Goal: Transaction & Acquisition: Purchase product/service

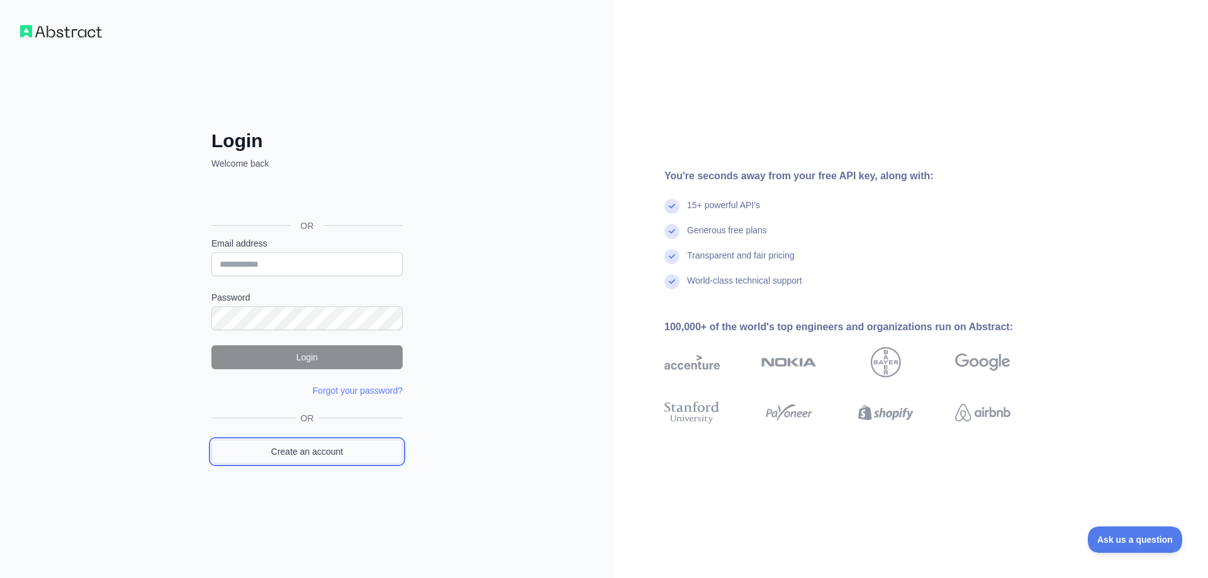
click at [311, 452] on link "Create an account" at bounding box center [306, 452] width 191 height 24
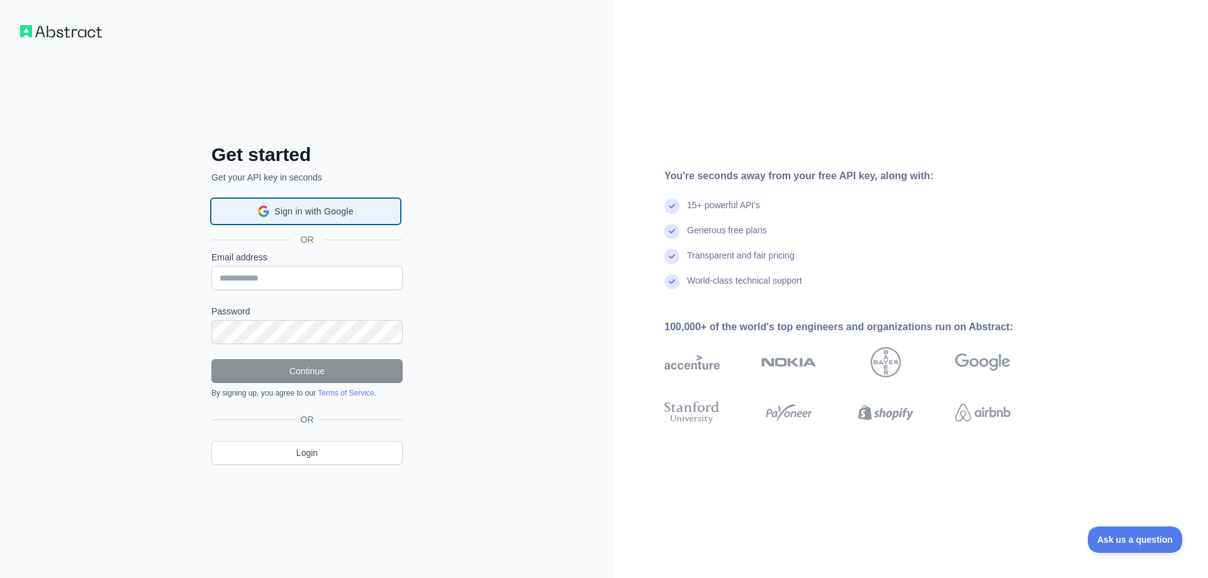
click at [303, 210] on span "Sign in with Google" at bounding box center [313, 211] width 79 height 13
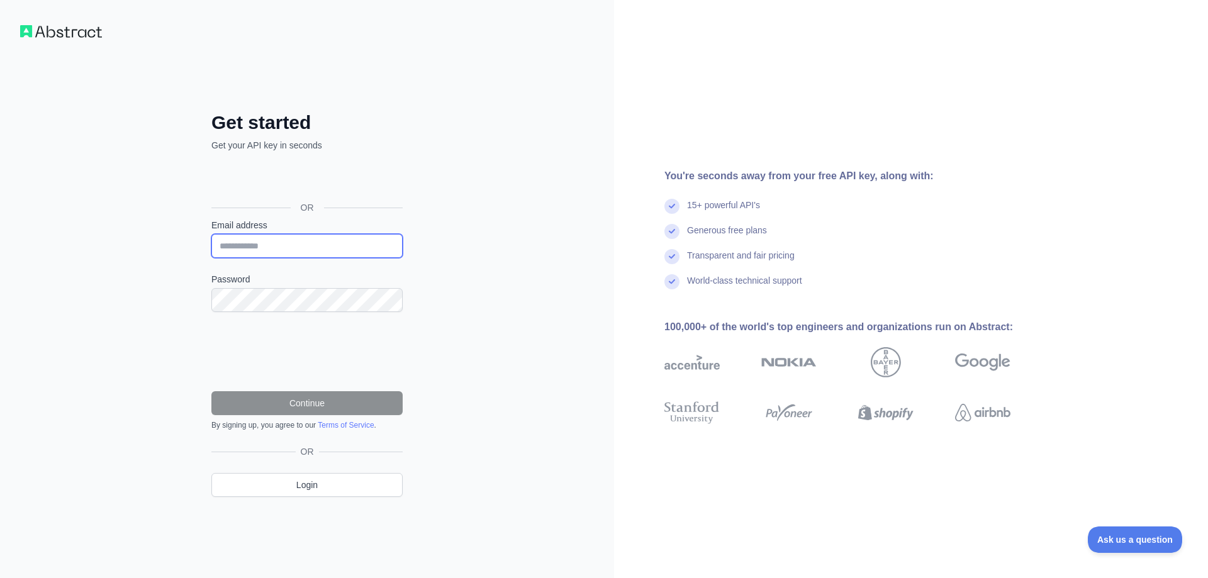
click at [259, 252] on input "Email address" at bounding box center [306, 246] width 191 height 24
type input "**********"
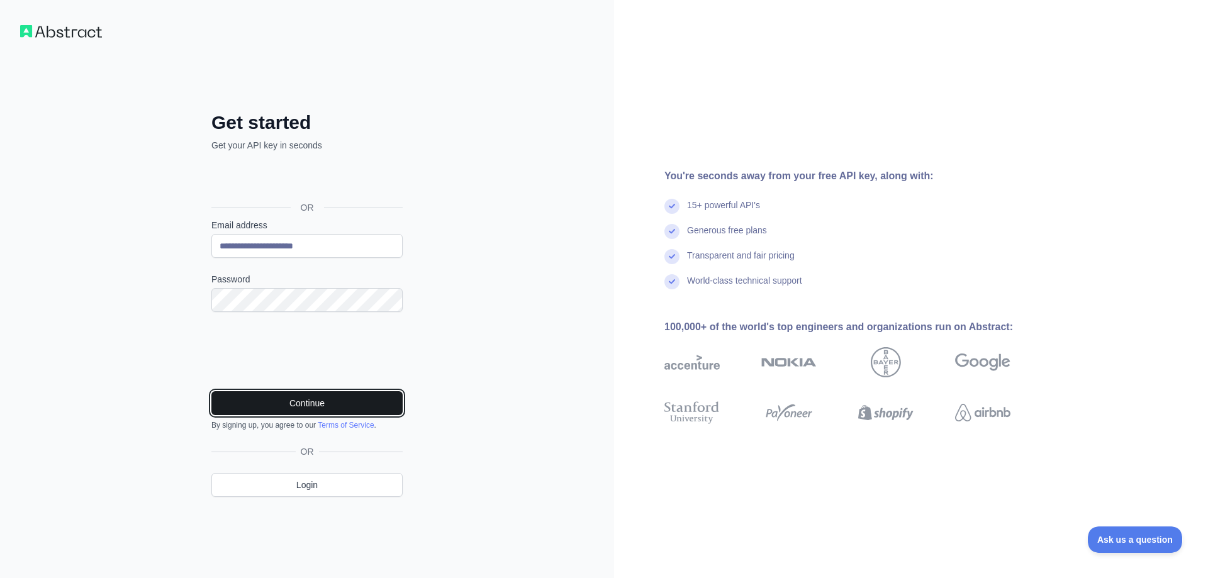
click at [339, 406] on button "Continue" at bounding box center [306, 403] width 191 height 24
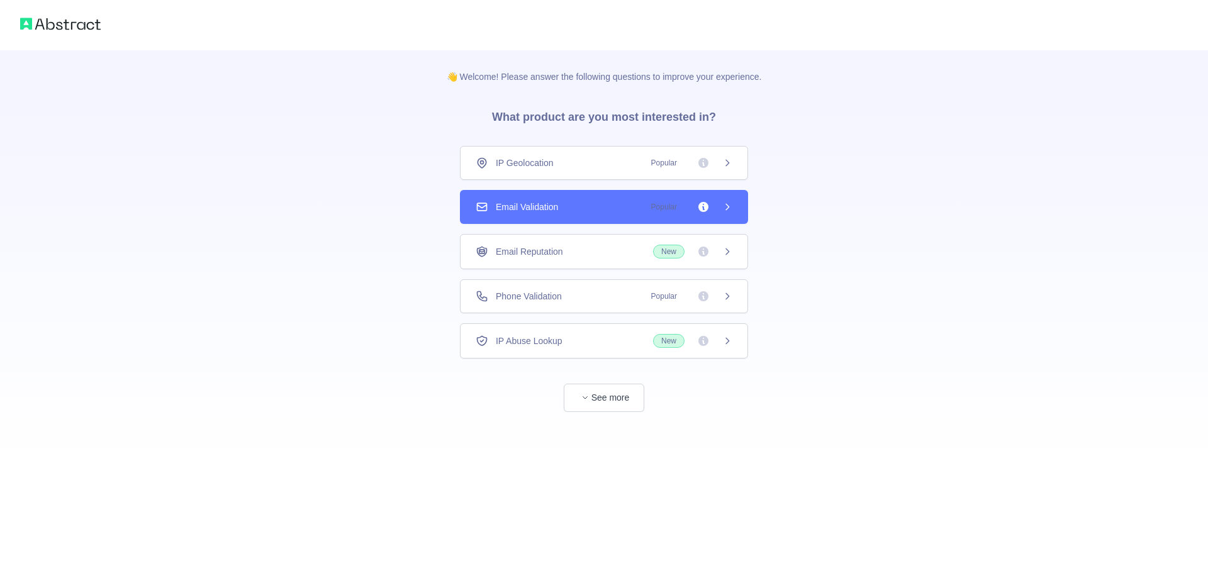
click at [725, 204] on icon at bounding box center [727, 207] width 10 height 10
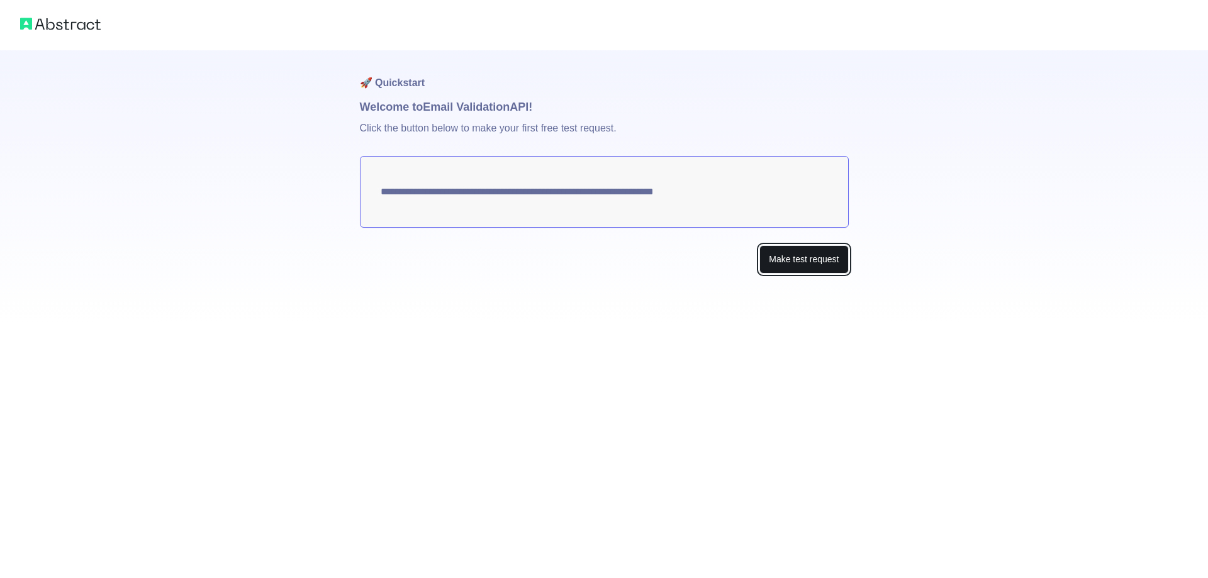
click at [795, 256] on button "Make test request" at bounding box center [803, 259] width 89 height 28
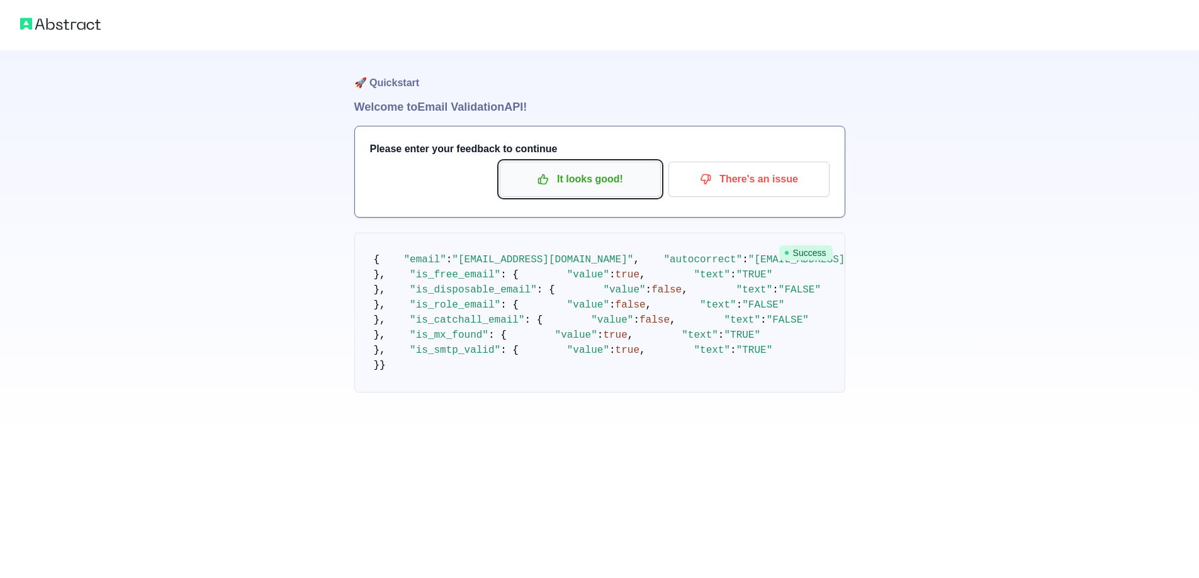
click at [601, 181] on p "It looks good!" at bounding box center [580, 179] width 142 height 21
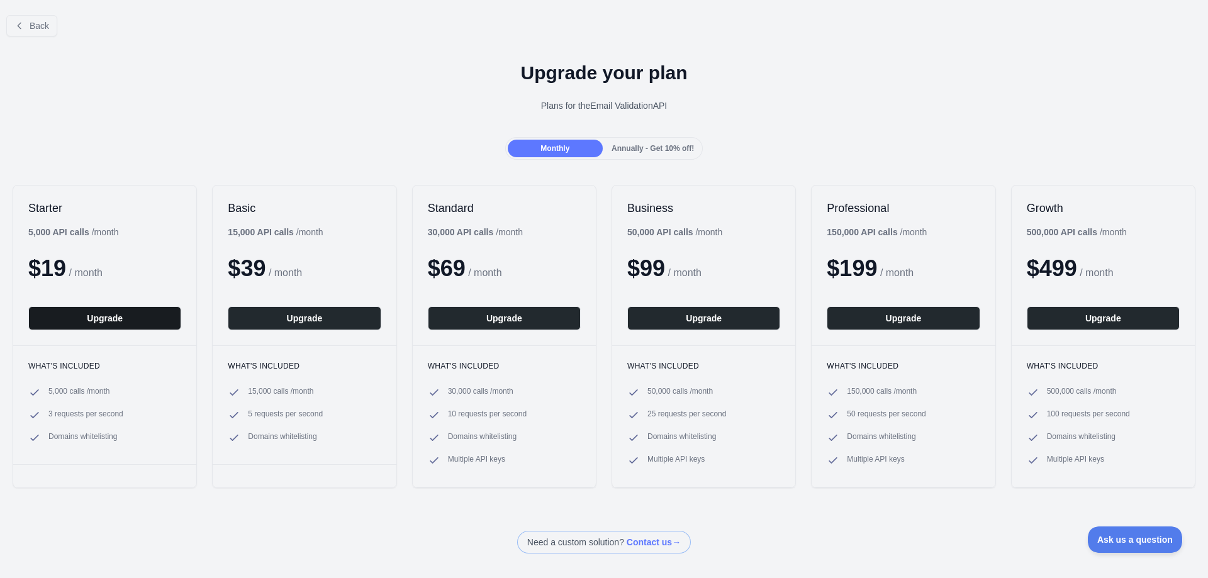
click at [94, 320] on button "Upgrade" at bounding box center [104, 318] width 153 height 24
click at [101, 318] on button "Upgrade" at bounding box center [104, 318] width 153 height 24
click at [166, 65] on h1 "Upgrade your plan" at bounding box center [604, 73] width 1188 height 23
click at [109, 315] on button "Upgrade" at bounding box center [104, 318] width 153 height 24
click at [272, 323] on button "Upgrade" at bounding box center [304, 318] width 153 height 24
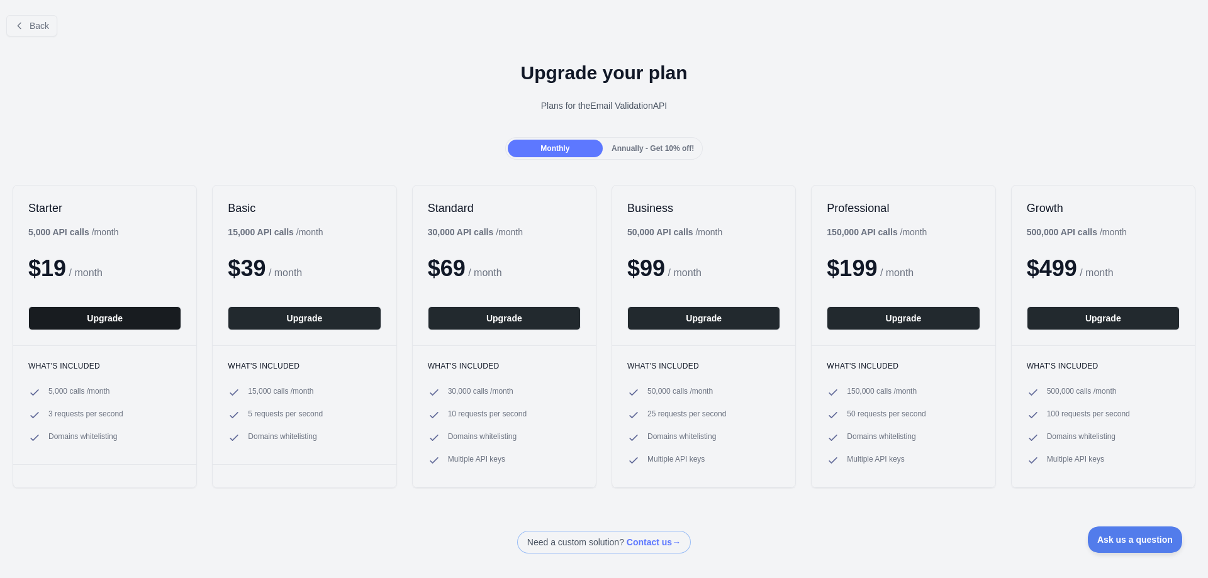
click at [139, 315] on button "Upgrade" at bounding box center [104, 318] width 153 height 24
drag, startPoint x: 139, startPoint y: 315, endPoint x: 117, endPoint y: 320, distance: 22.5
click at [117, 320] on button "Upgrade" at bounding box center [104, 318] width 153 height 24
click at [33, 31] on button "Back" at bounding box center [31, 25] width 51 height 21
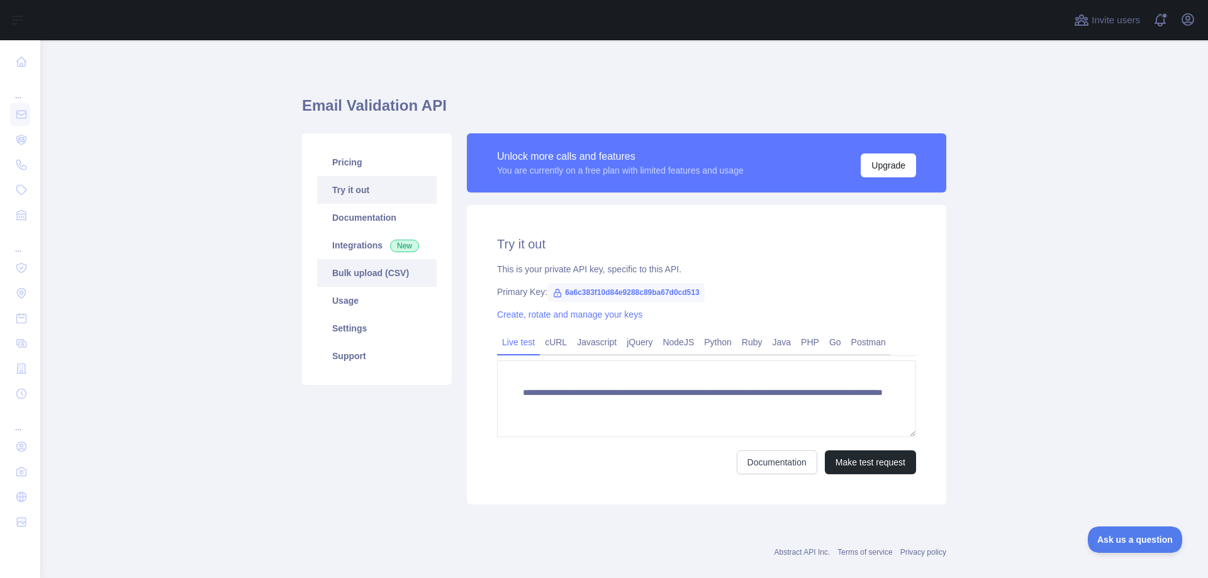
click at [361, 274] on link "Bulk upload (CSV)" at bounding box center [377, 273] width 120 height 28
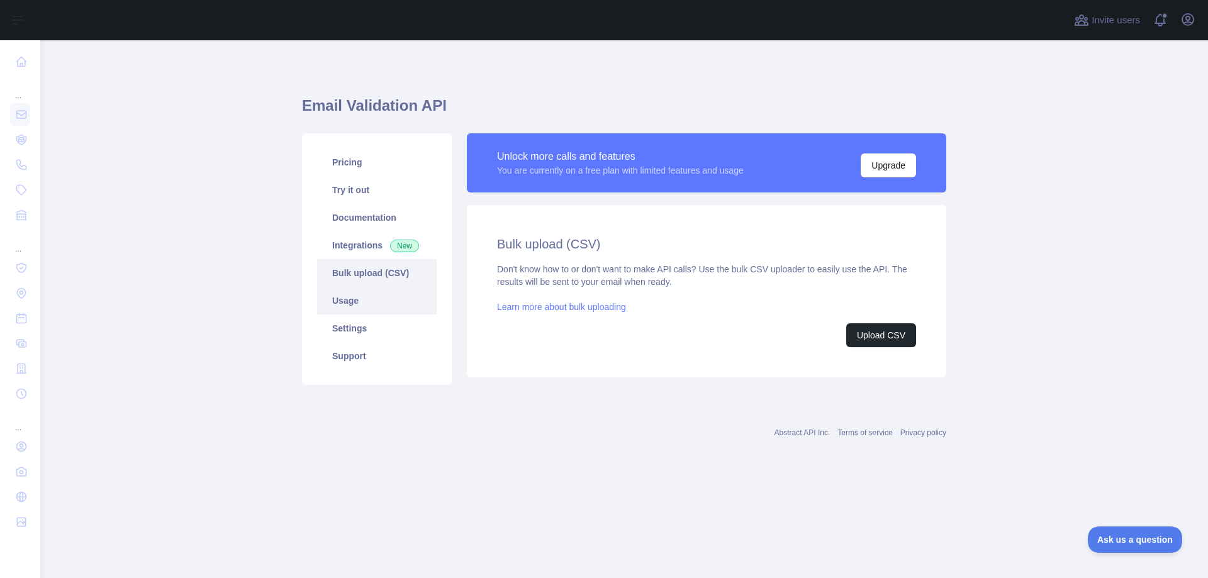
click at [347, 311] on link "Usage" at bounding box center [377, 301] width 120 height 28
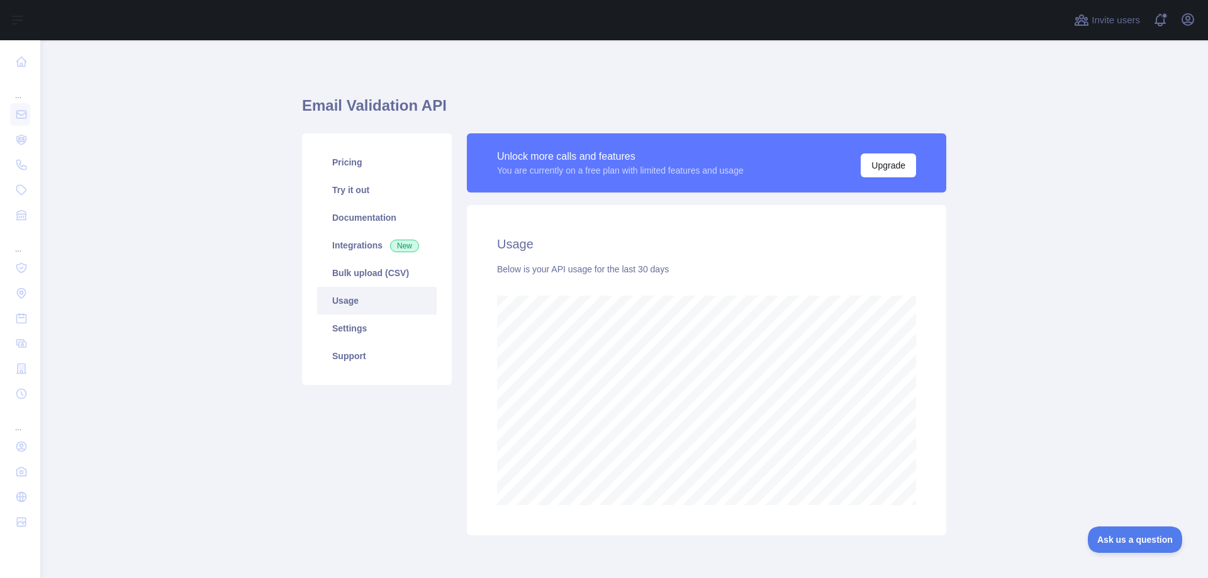
scroll to position [538, 1158]
click at [345, 250] on link "Integrations New" at bounding box center [377, 246] width 120 height 28
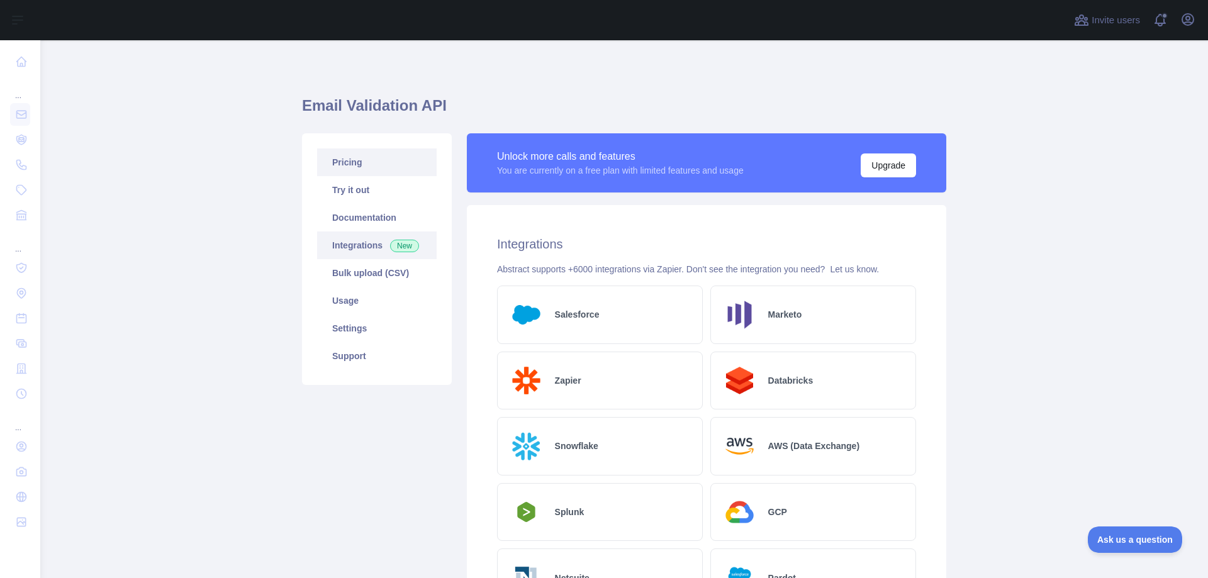
click at [347, 164] on link "Pricing" at bounding box center [377, 162] width 120 height 28
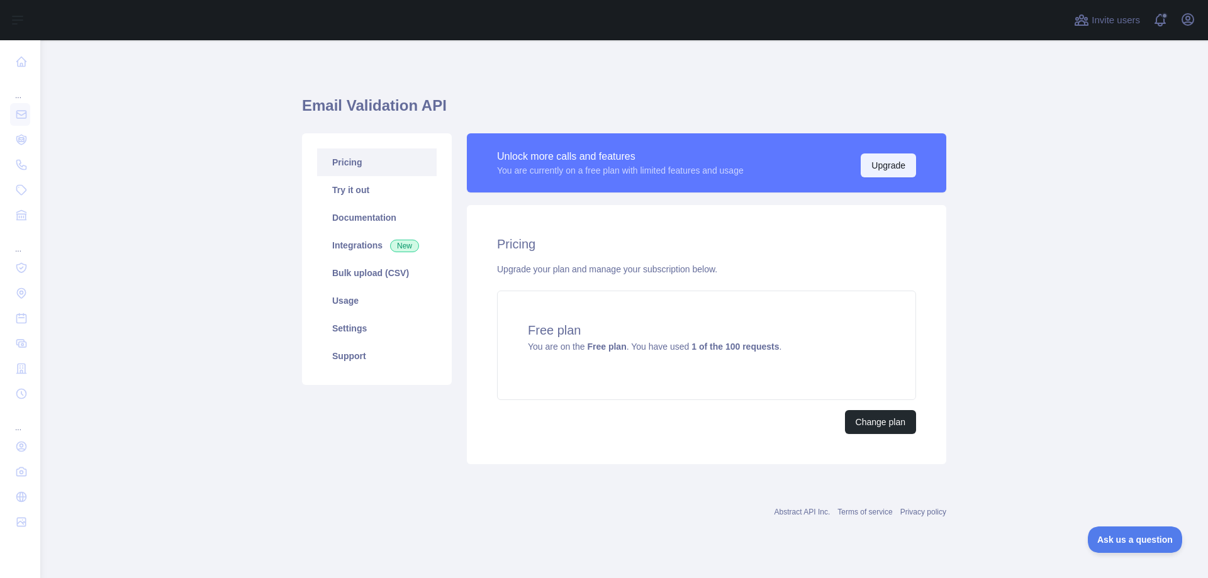
click at [885, 165] on button "Upgrade" at bounding box center [888, 166] width 55 height 24
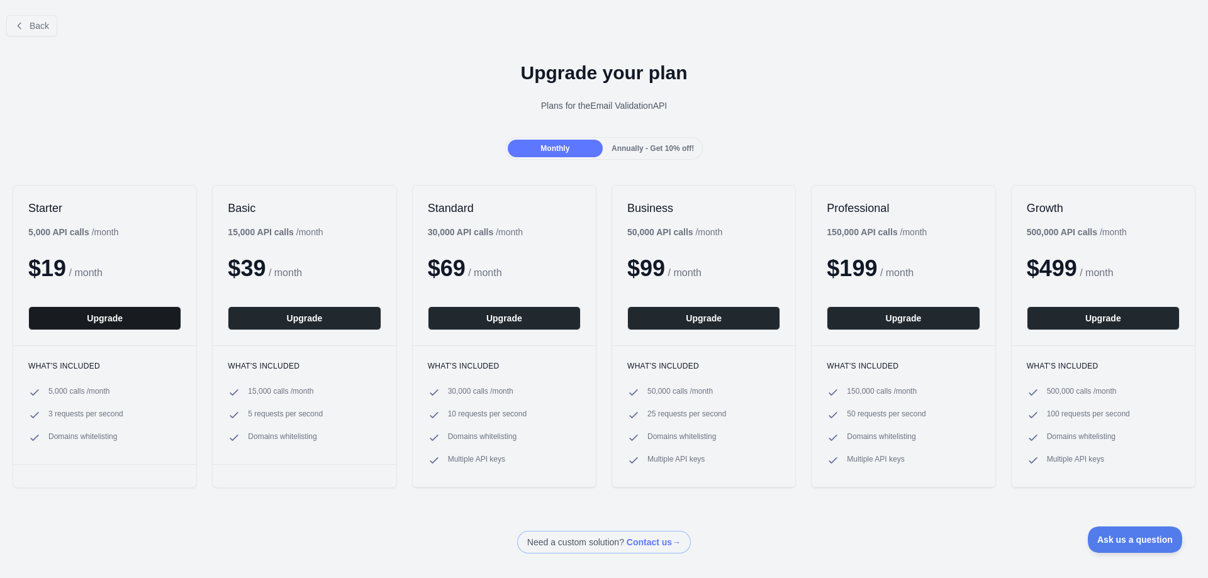
click at [107, 318] on button "Upgrade" at bounding box center [104, 318] width 153 height 24
click at [118, 319] on button "Upgrade" at bounding box center [104, 318] width 153 height 24
click at [643, 152] on span "Annually - Get 10% off!" at bounding box center [653, 148] width 82 height 9
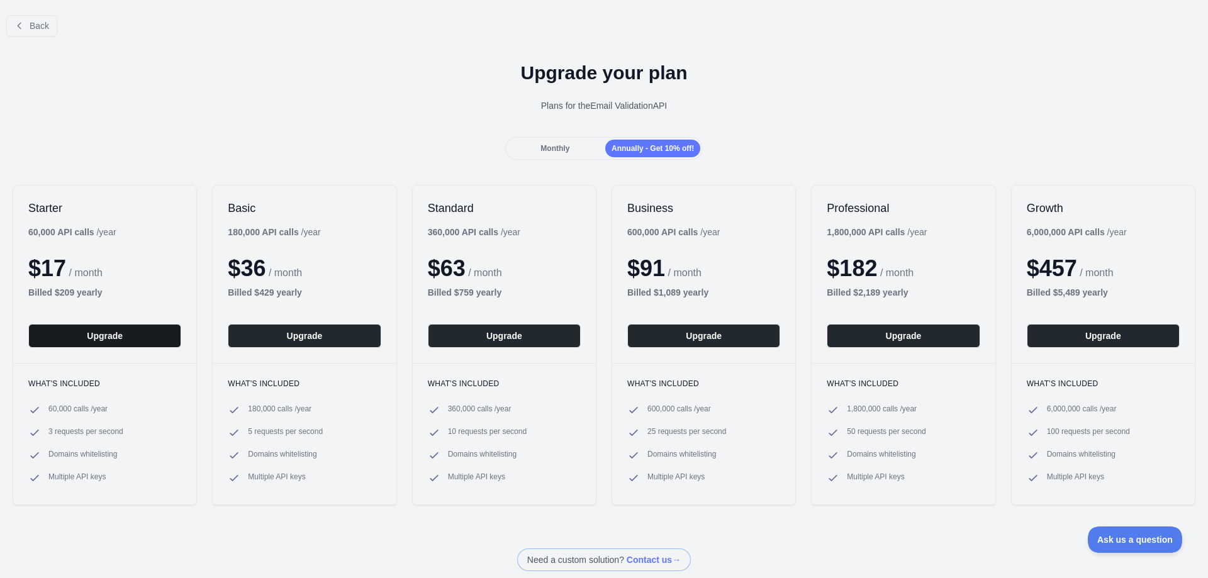
click at [111, 339] on button "Upgrade" at bounding box center [104, 336] width 153 height 24
click at [547, 147] on span "Monthly" at bounding box center [554, 148] width 29 height 9
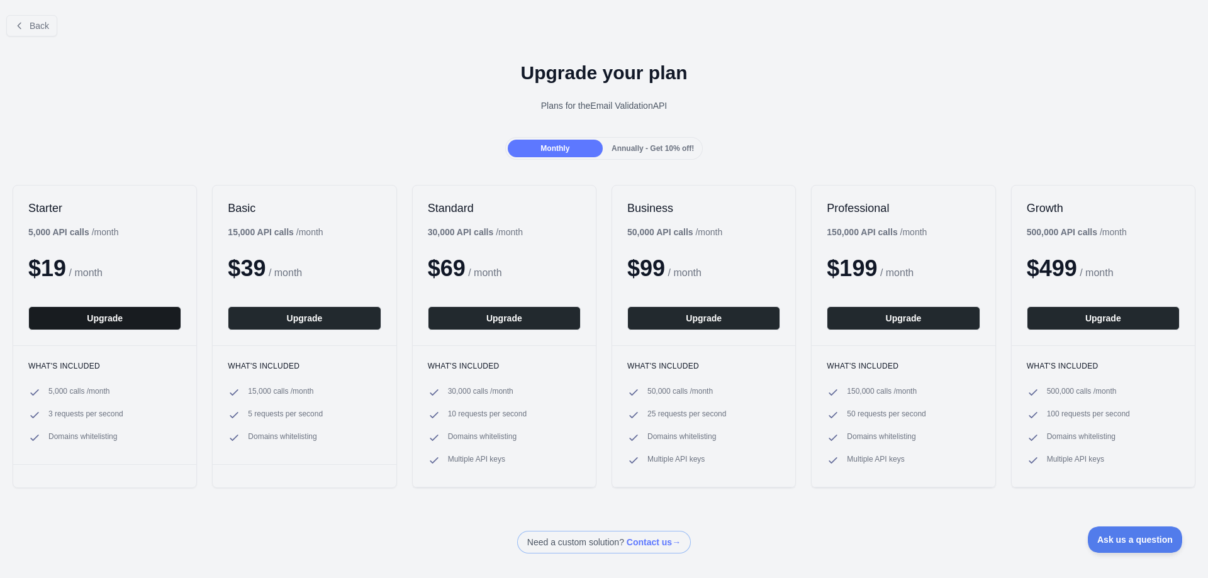
click at [109, 318] on button "Upgrade" at bounding box center [104, 318] width 153 height 24
click at [101, 318] on button "Upgrade" at bounding box center [104, 318] width 153 height 24
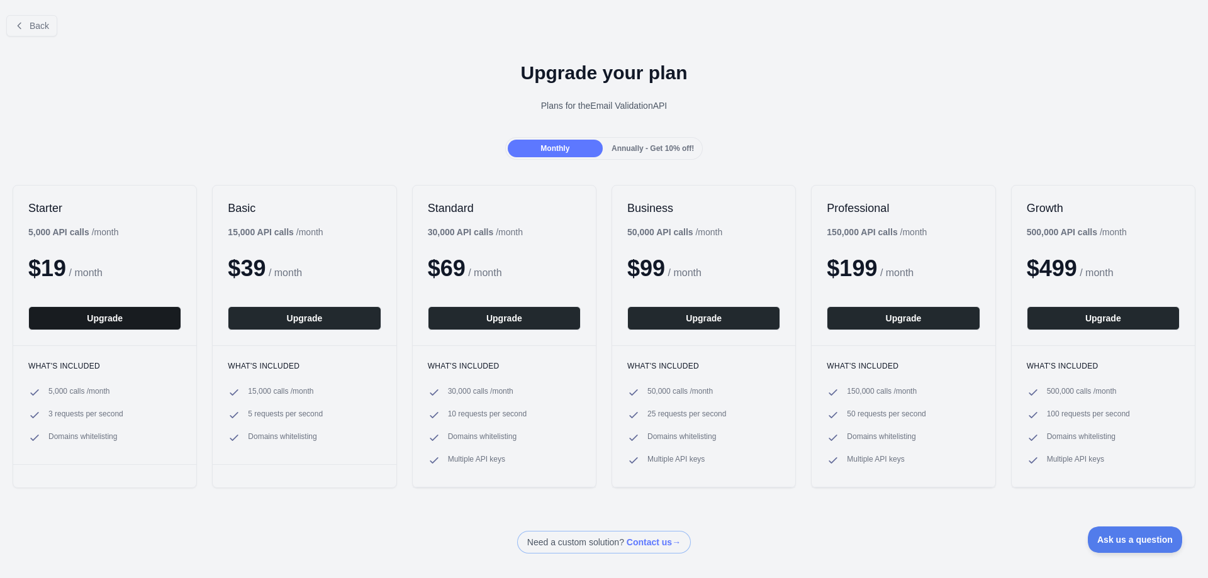
click at [101, 318] on button "Upgrade" at bounding box center [104, 318] width 153 height 24
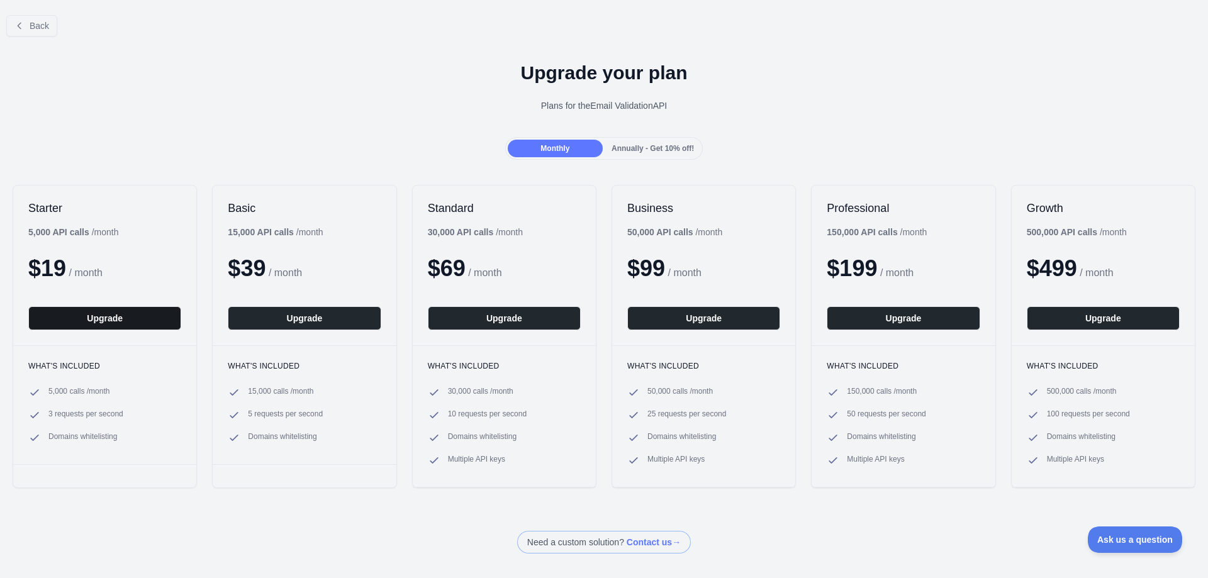
click at [101, 318] on button "Upgrade" at bounding box center [104, 318] width 153 height 24
click at [118, 321] on button "Upgrade" at bounding box center [104, 318] width 153 height 24
click at [90, 316] on button "Upgrade" at bounding box center [104, 318] width 153 height 24
